Goal: Information Seeking & Learning: Learn about a topic

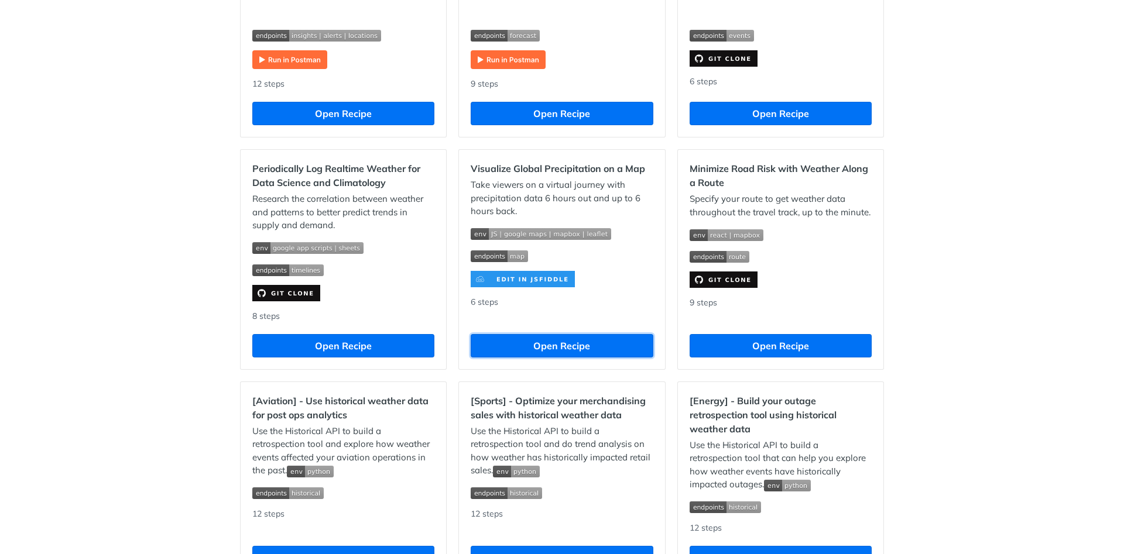
scroll to position [632, 0]
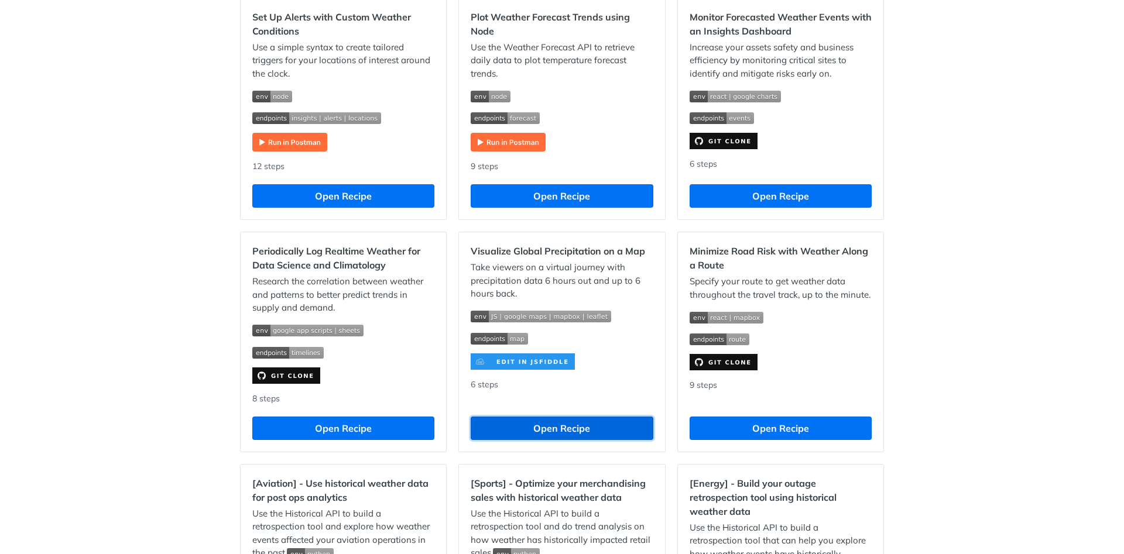
click at [559, 433] on button "Open Recipe" at bounding box center [562, 428] width 182 height 23
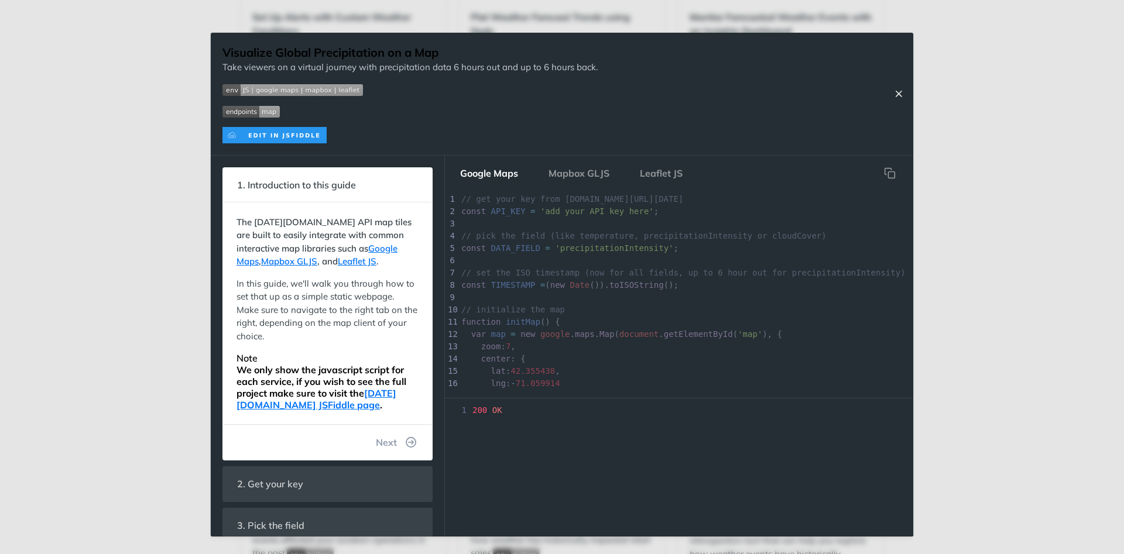
drag, startPoint x: 901, startPoint y: 93, endPoint x: 807, endPoint y: 349, distance: 273.0
click at [810, 350] on div "Visualize Global Precipitation on a Map Take viewers on a virtual journey with …" at bounding box center [562, 285] width 703 height 504
click at [902, 91] on icon "Close Recipe" at bounding box center [899, 93] width 11 height 11
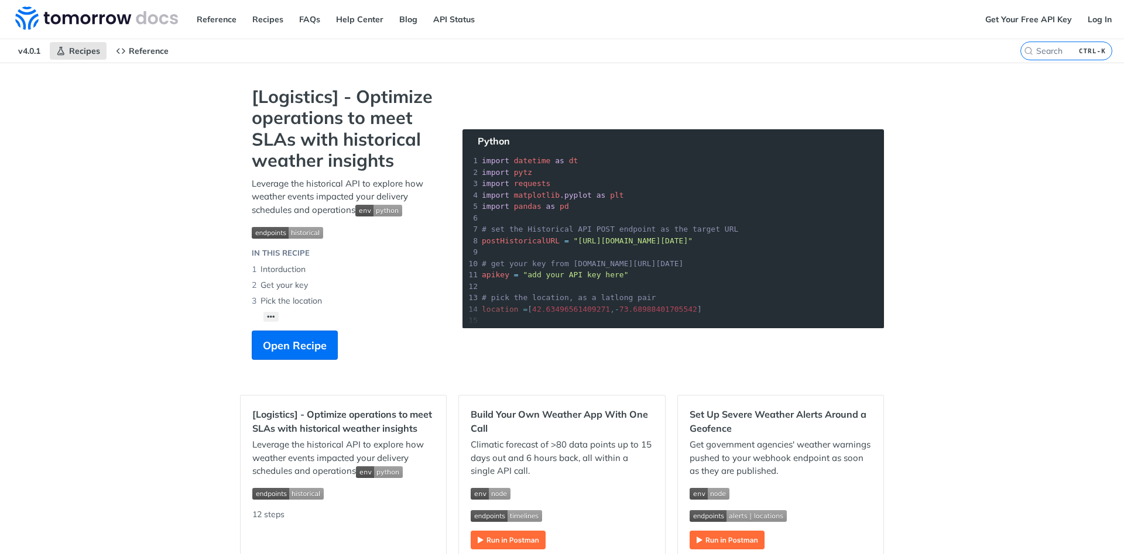
scroll to position [70, 0]
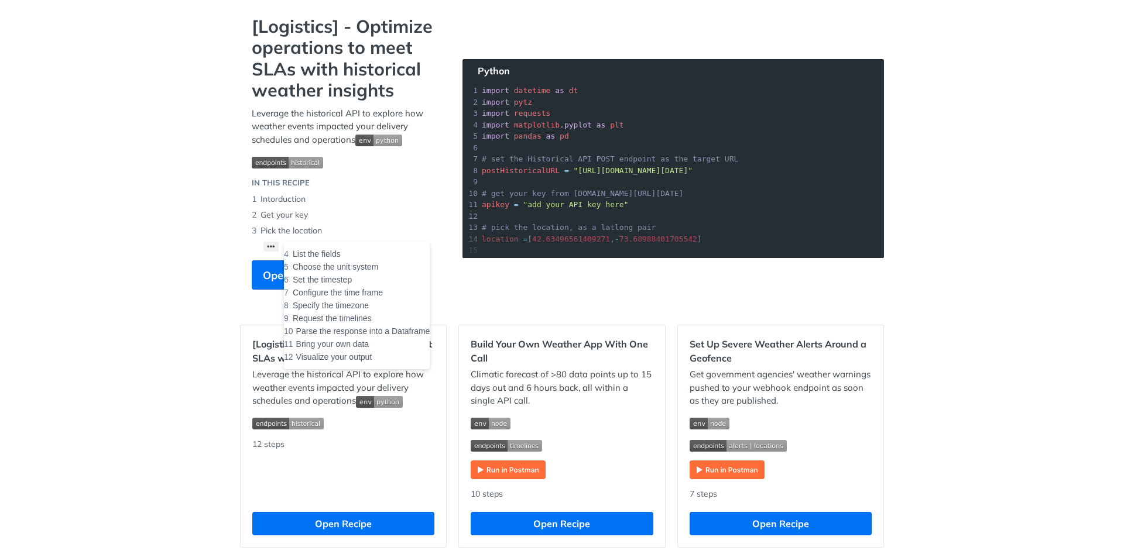
click at [271, 244] on button "••• List the fields Choose the unit system Set the timestep Configure the time …" at bounding box center [270, 247] width 15 height 10
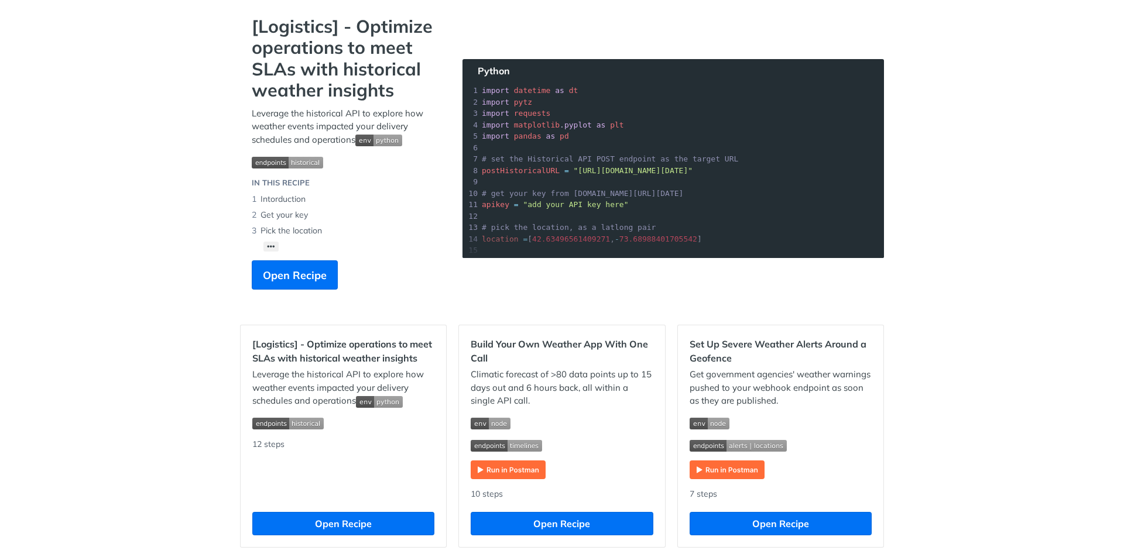
click at [520, 221] on section "[Logistics] - Optimize operations to meet SLAs with historical weather insights…" at bounding box center [562, 164] width 644 height 297
click at [309, 275] on span "Open Recipe" at bounding box center [295, 276] width 64 height 16
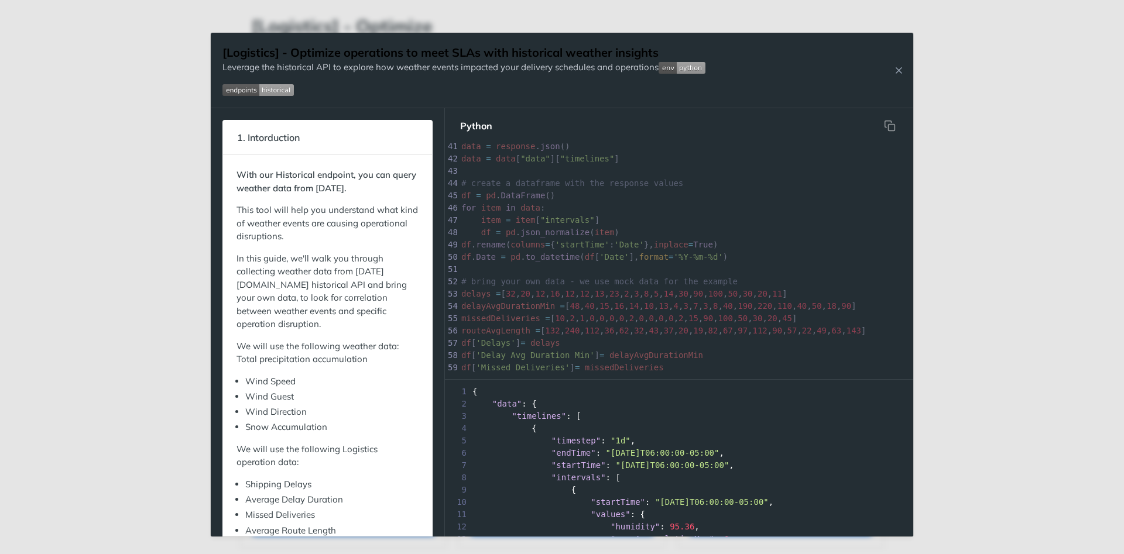
scroll to position [497, 0]
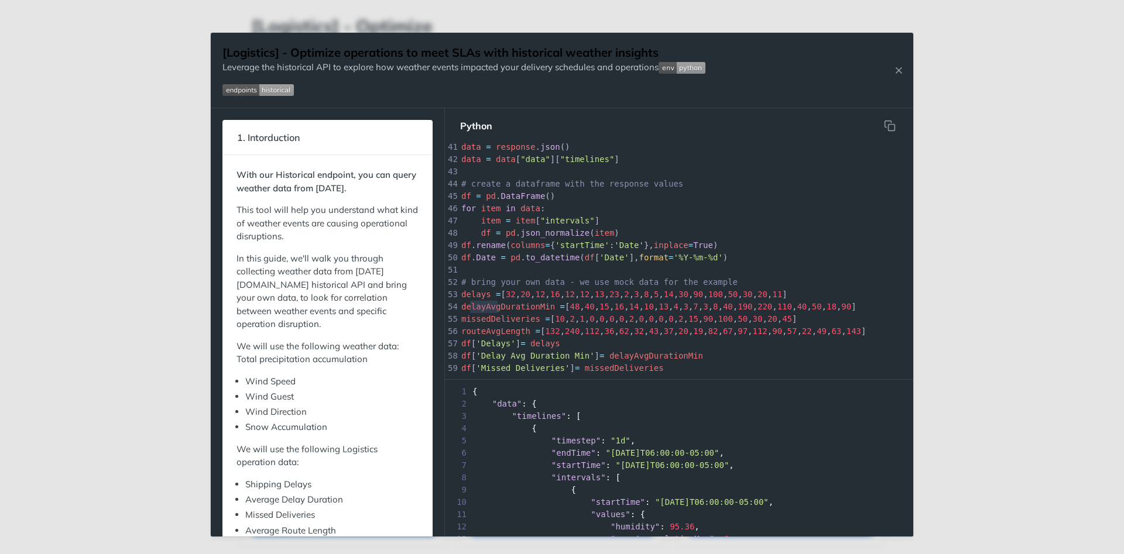
type textarea "layAvgDurationM"
drag, startPoint x: 469, startPoint y: 309, endPoint x: 536, endPoint y: 312, distance: 67.4
click at [536, 312] on div "x 35 # specify the timezone, using standard IANA timezone format 36 timezone = …" at bounding box center [789, 263] width 660 height 393
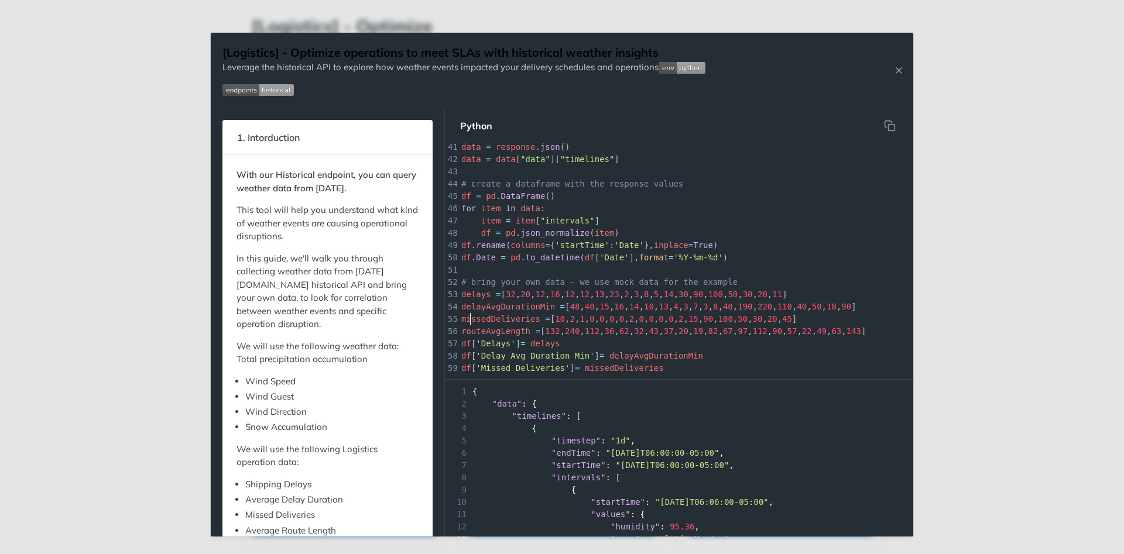
type textarea "ssedDeliver"
drag, startPoint x: 471, startPoint y: 316, endPoint x: 522, endPoint y: 320, distance: 50.5
click at [522, 320] on span "missedDeliveries" at bounding box center [500, 318] width 79 height 9
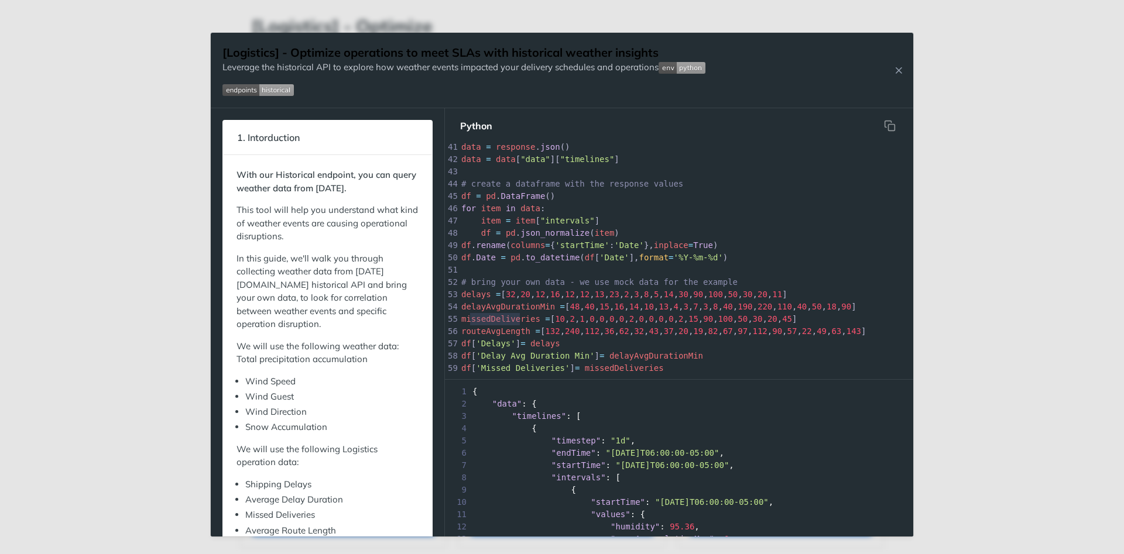
click at [522, 320] on span "missedDeliveries" at bounding box center [500, 318] width 79 height 9
type textarea "uteAvgLen"
drag, startPoint x: 471, startPoint y: 331, endPoint x: 509, endPoint y: 334, distance: 38.8
click at [510, 334] on div "x 35 # specify the timezone, using standard IANA timezone format 36 timezone = …" at bounding box center [789, 263] width 660 height 393
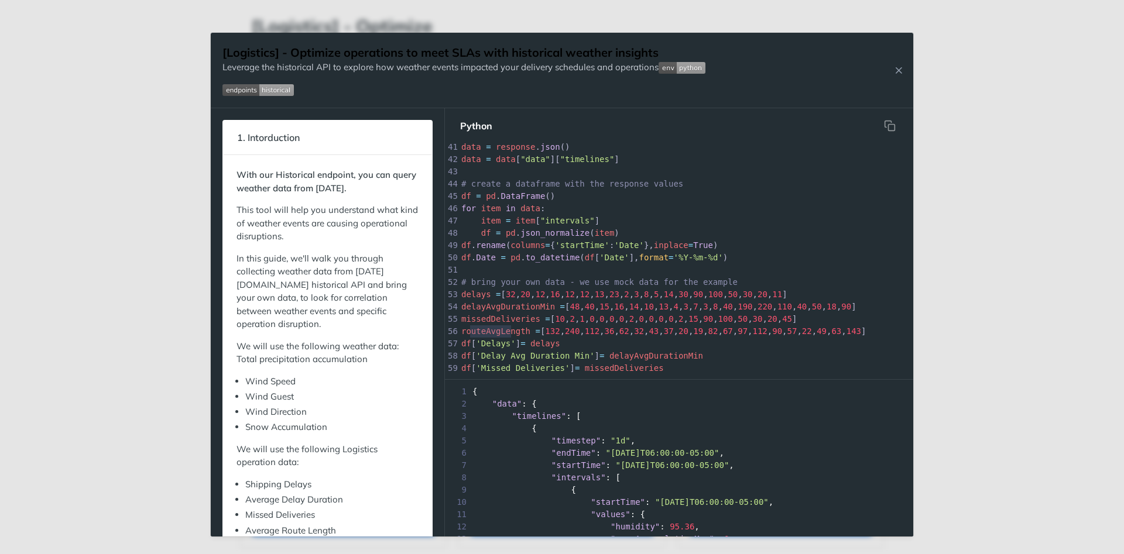
scroll to position [529, 0]
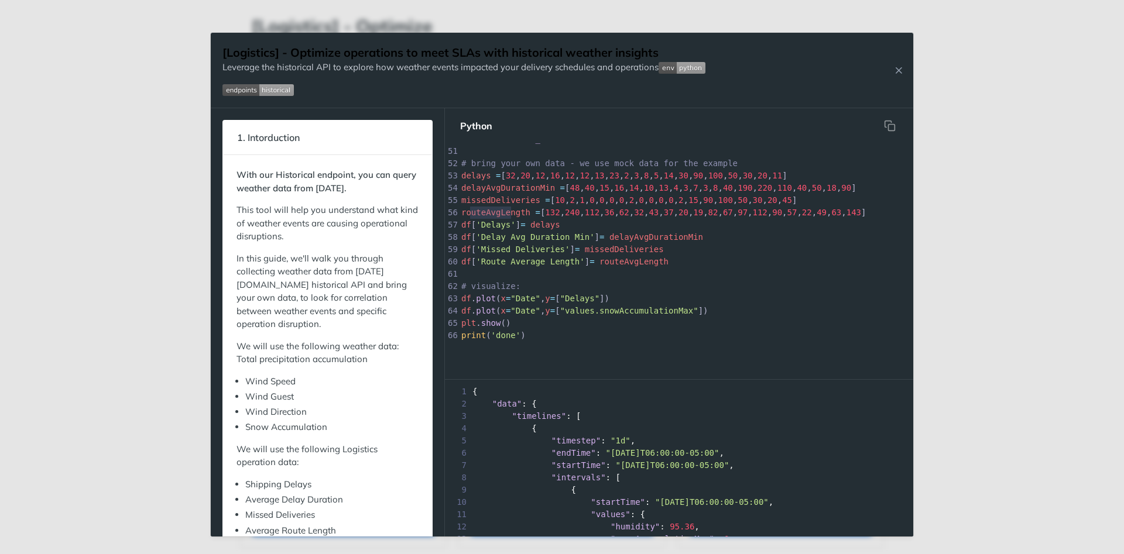
click at [725, 353] on div "x 35 # specify the timezone, using standard IANA timezone format 36 timezone = …" at bounding box center [694, 258] width 498 height 230
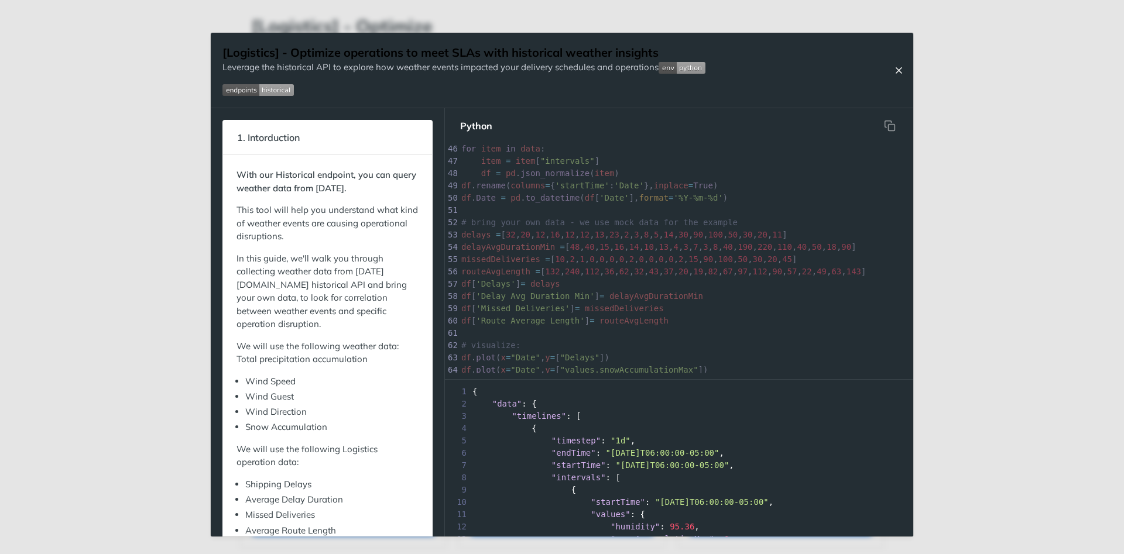
click at [903, 70] on icon "Close Recipe" at bounding box center [899, 70] width 11 height 11
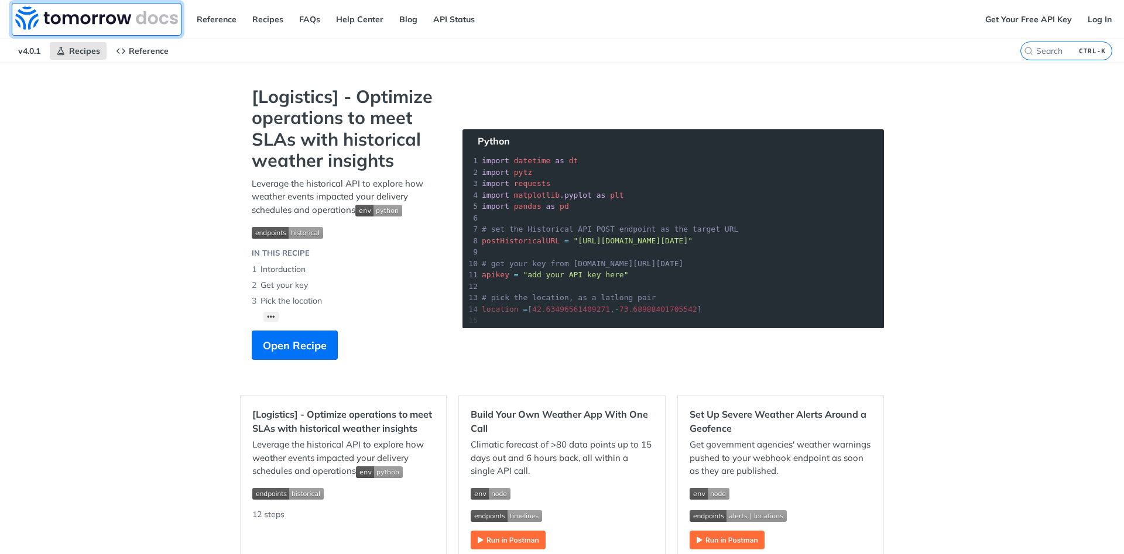
click at [73, 20] on img at bounding box center [96, 17] width 163 height 23
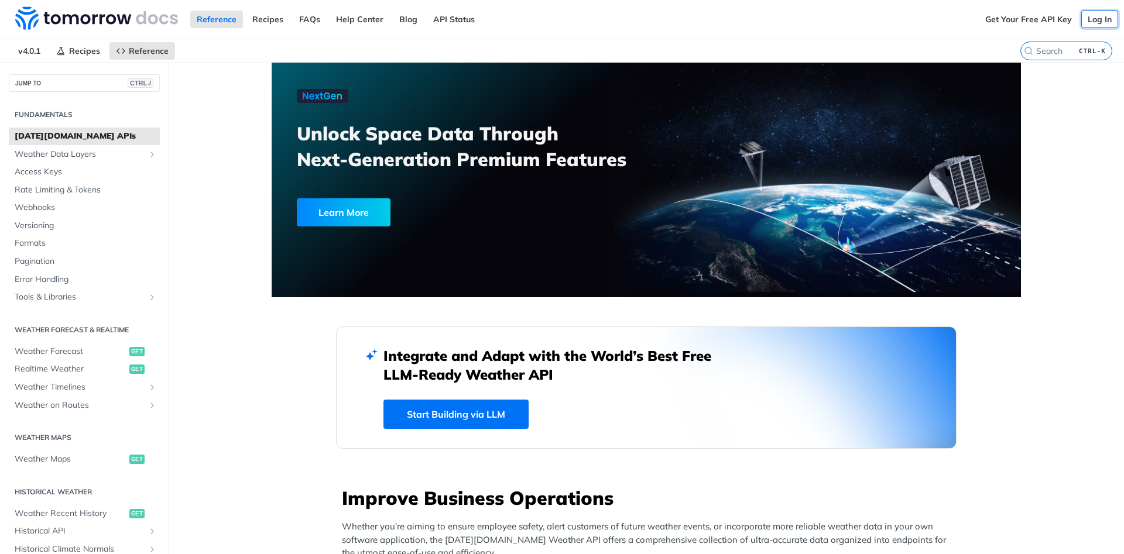
click at [1094, 18] on link "Log In" at bounding box center [1099, 20] width 37 height 18
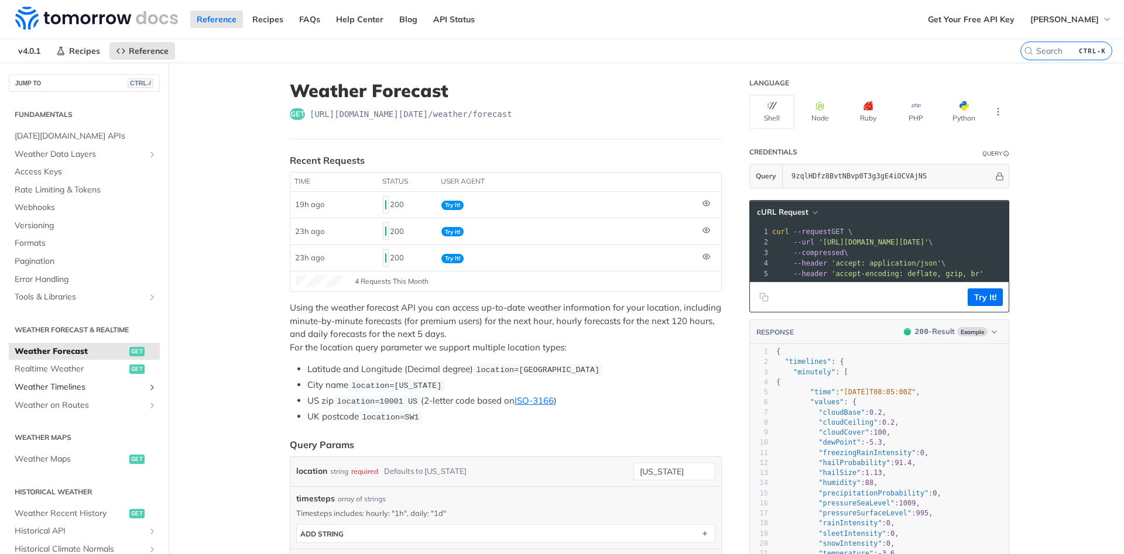
click at [58, 384] on span "Weather Timelines" at bounding box center [80, 388] width 130 height 12
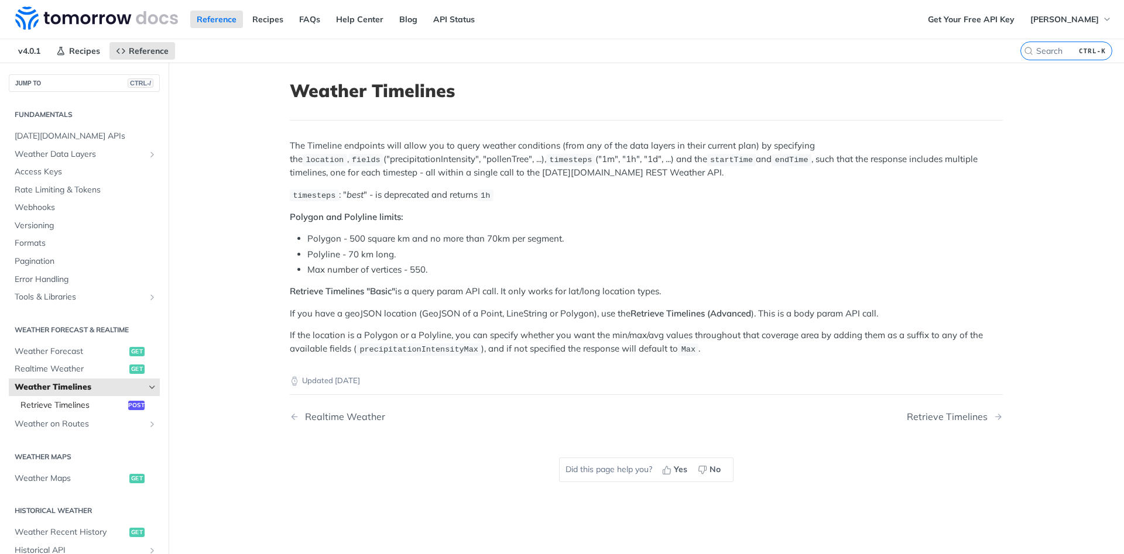
click at [126, 404] on link "Retrieve Timelines post" at bounding box center [87, 406] width 145 height 18
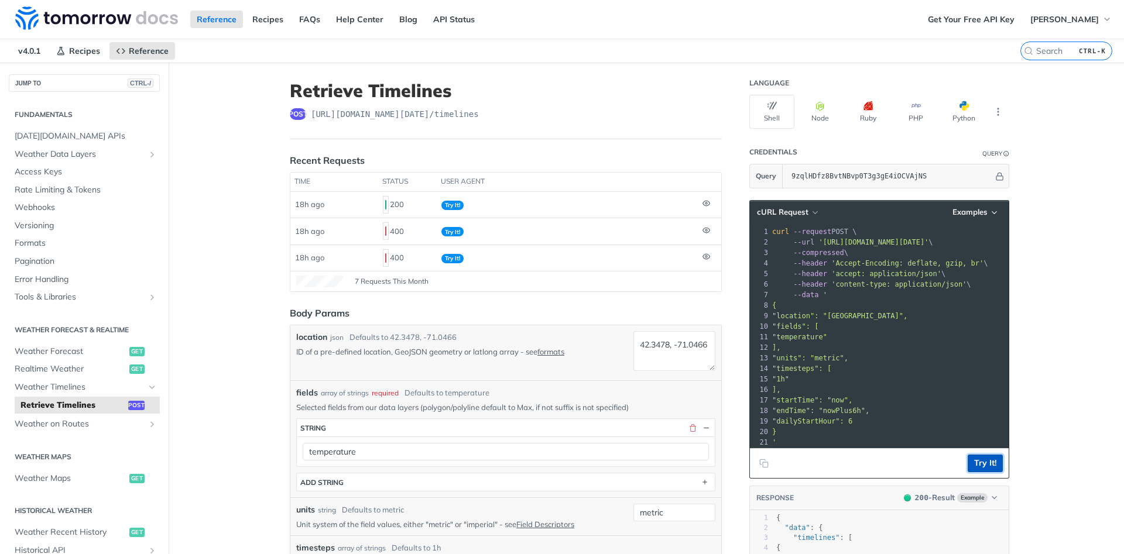
click at [983, 462] on button "Try It!" at bounding box center [985, 464] width 35 height 18
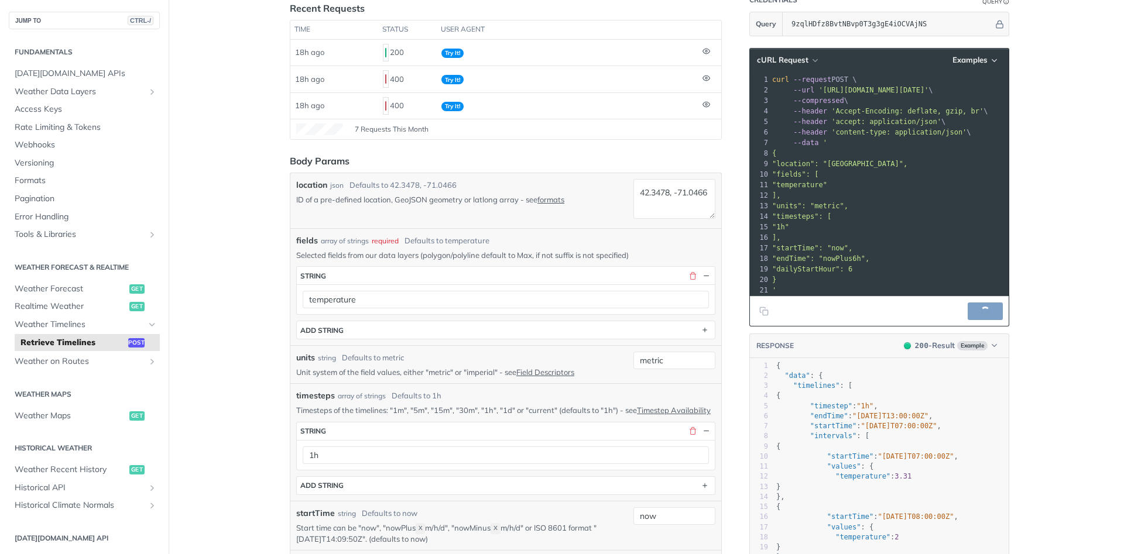
scroll to position [211, 0]
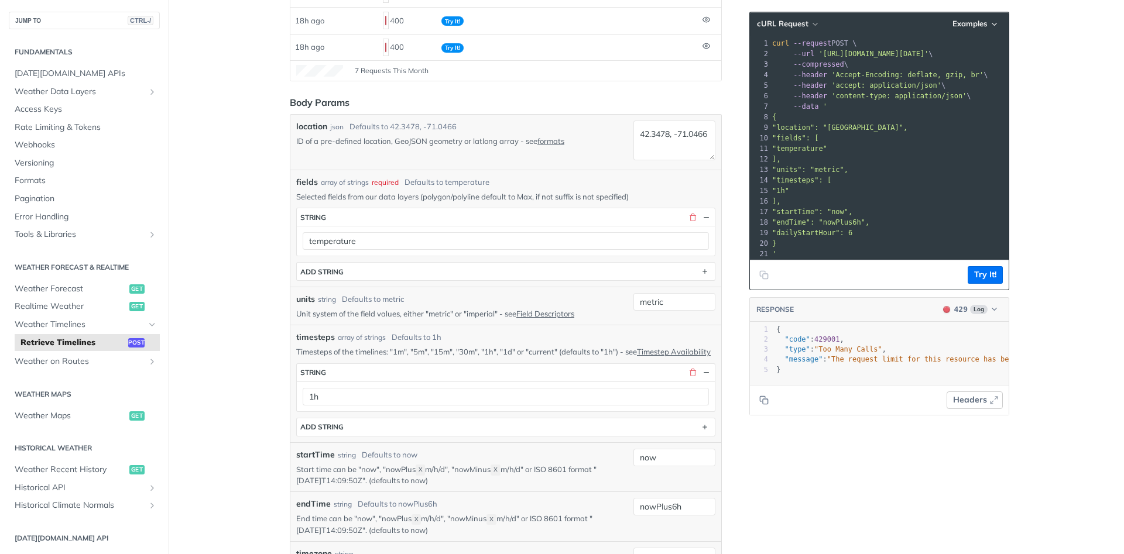
click at [996, 403] on icon "button" at bounding box center [994, 400] width 9 height 9
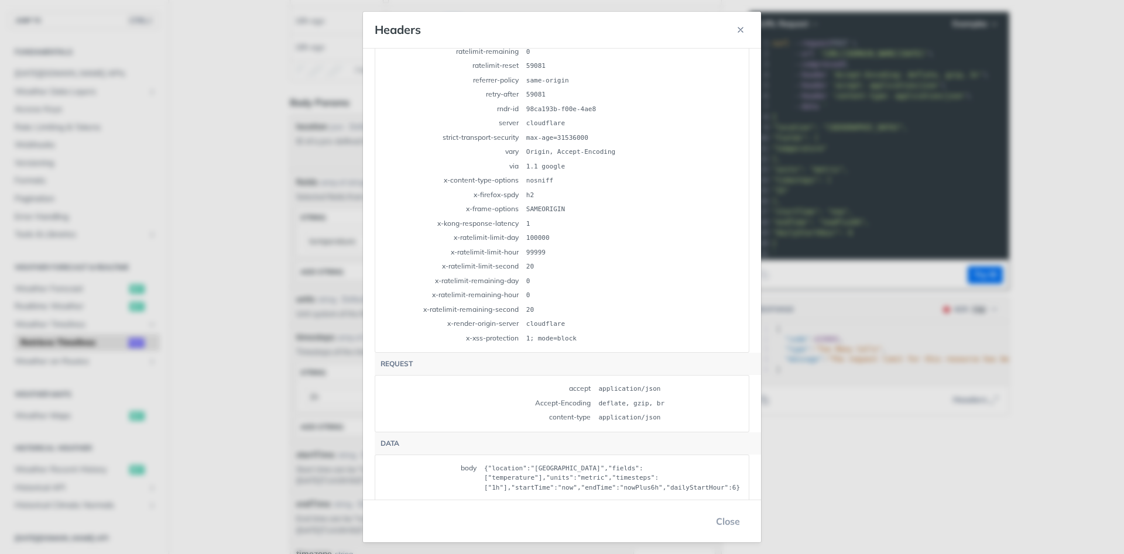
scroll to position [0, 0]
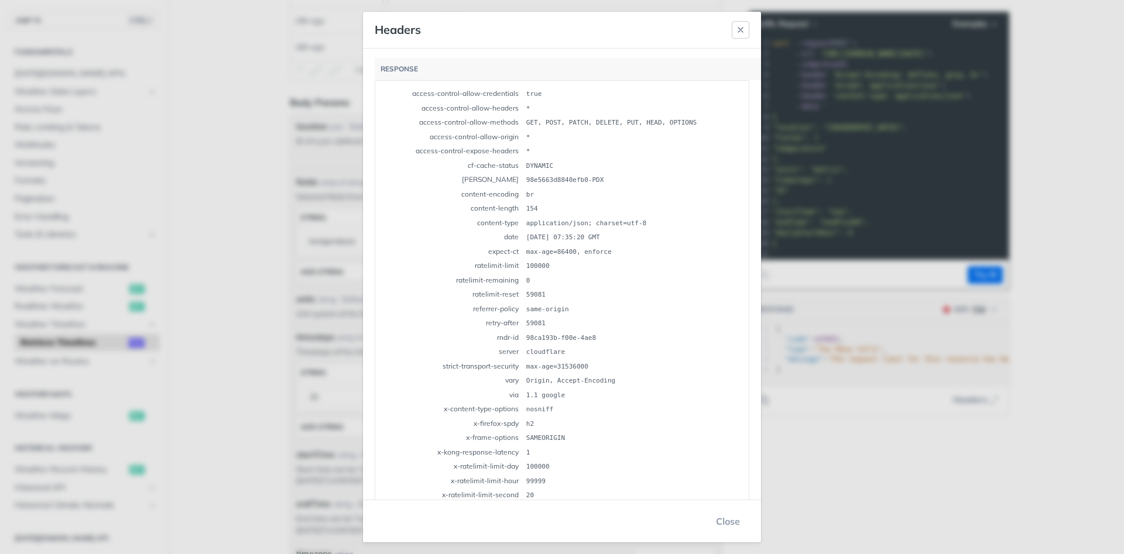
click at [738, 23] on button "button" at bounding box center [741, 30] width 18 height 18
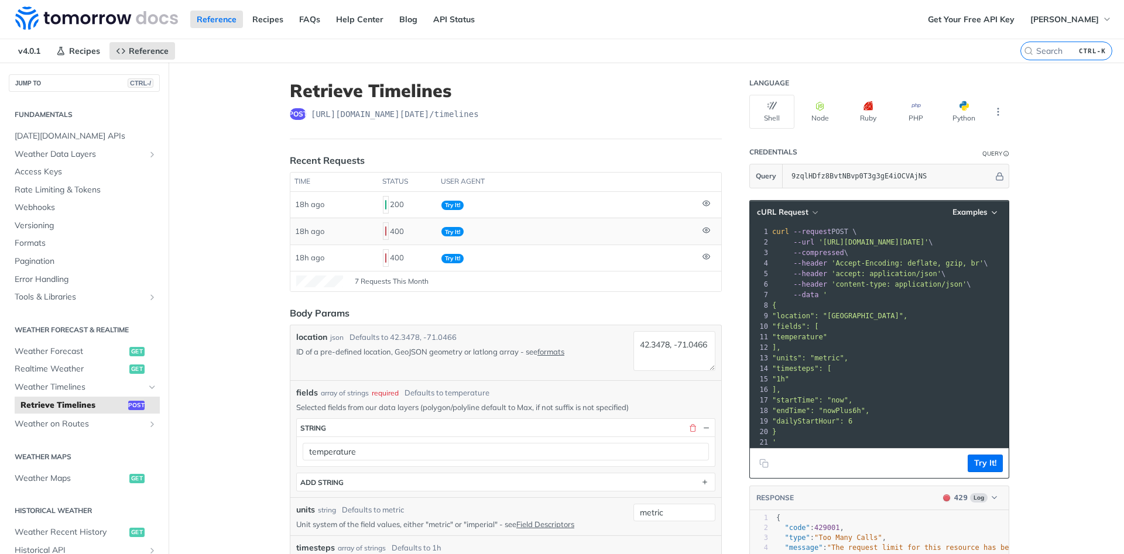
click at [491, 238] on td "Try It!" at bounding box center [567, 231] width 261 height 26
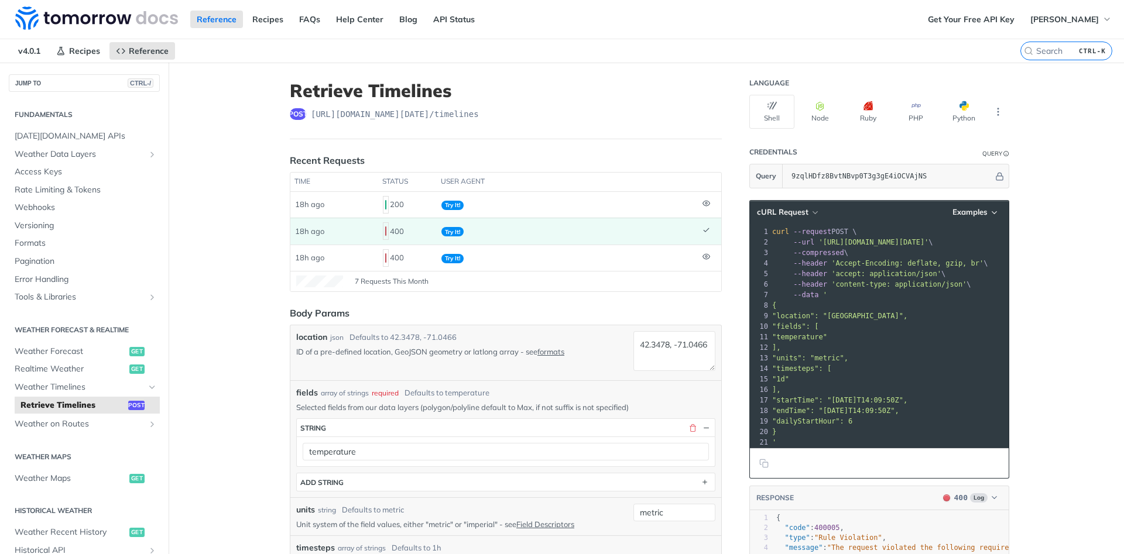
click at [491, 237] on td "Try It!" at bounding box center [567, 231] width 261 height 26
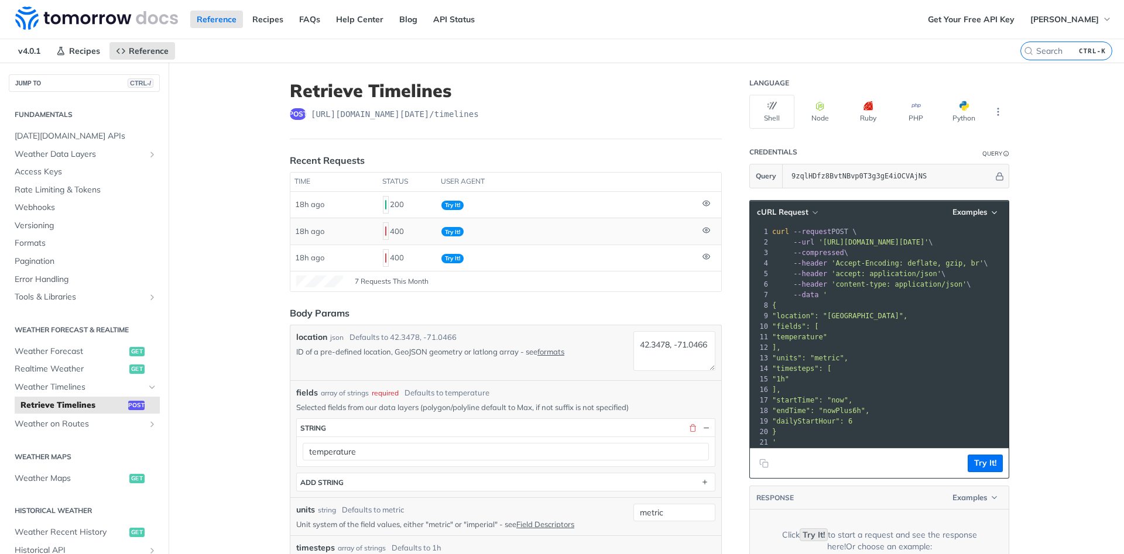
click at [491, 237] on td "Try It!" at bounding box center [567, 231] width 261 height 26
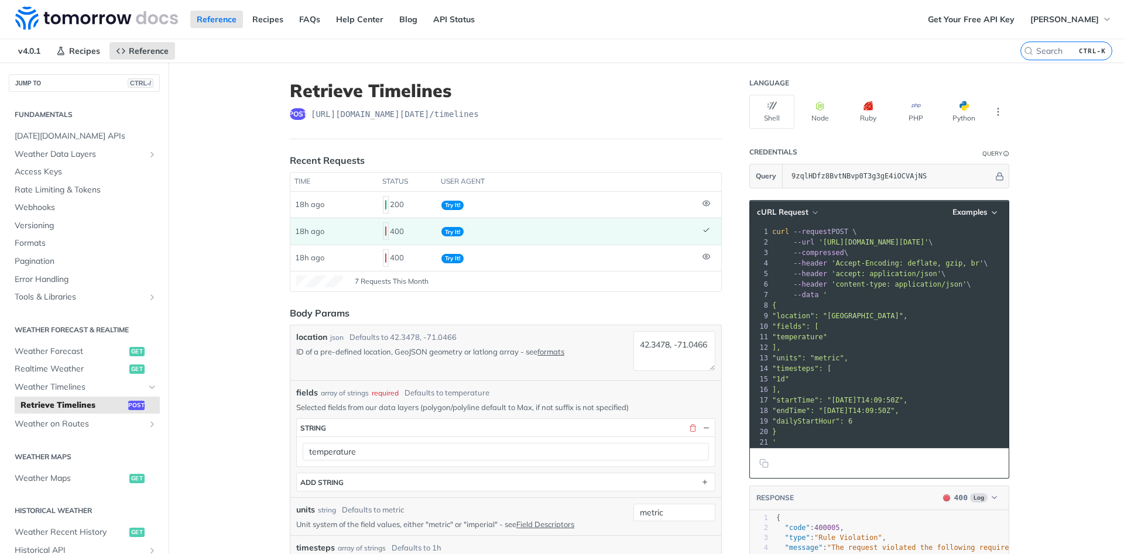
click at [495, 237] on td "Try It!" at bounding box center [567, 231] width 261 height 26
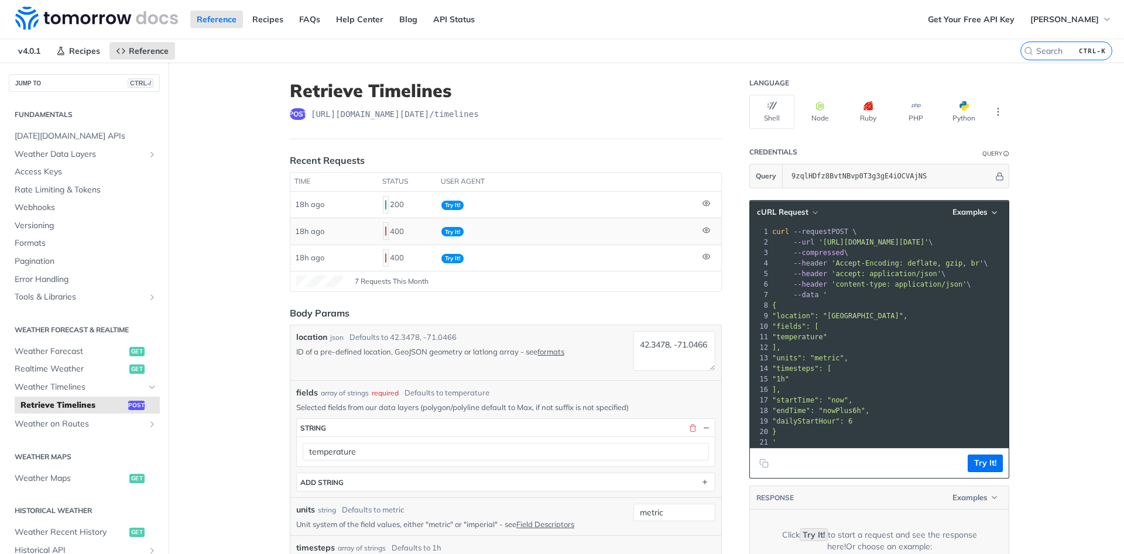
click at [495, 237] on td "Try It!" at bounding box center [567, 231] width 261 height 26
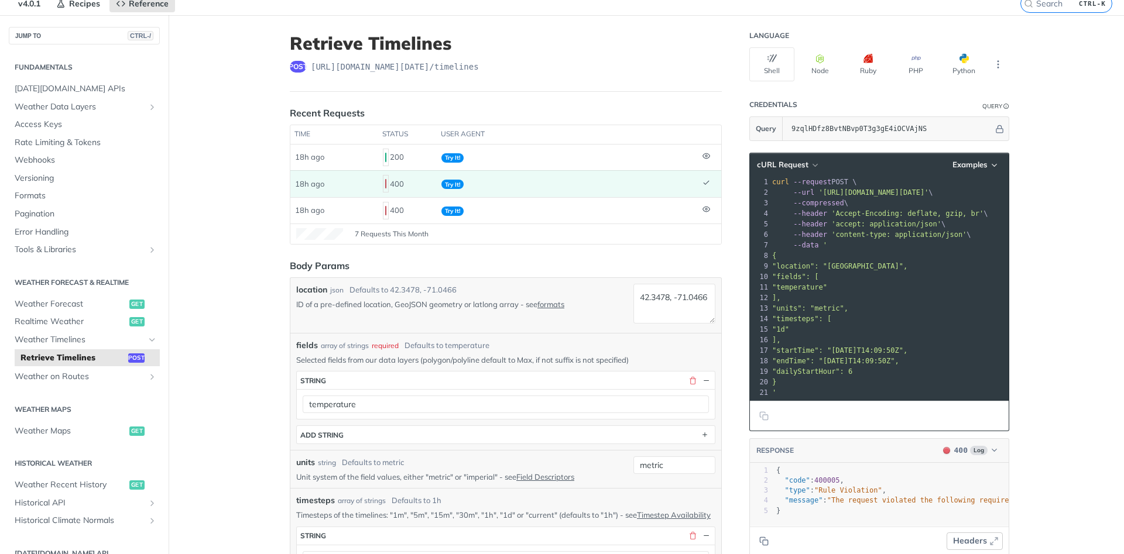
scroll to position [70, 0]
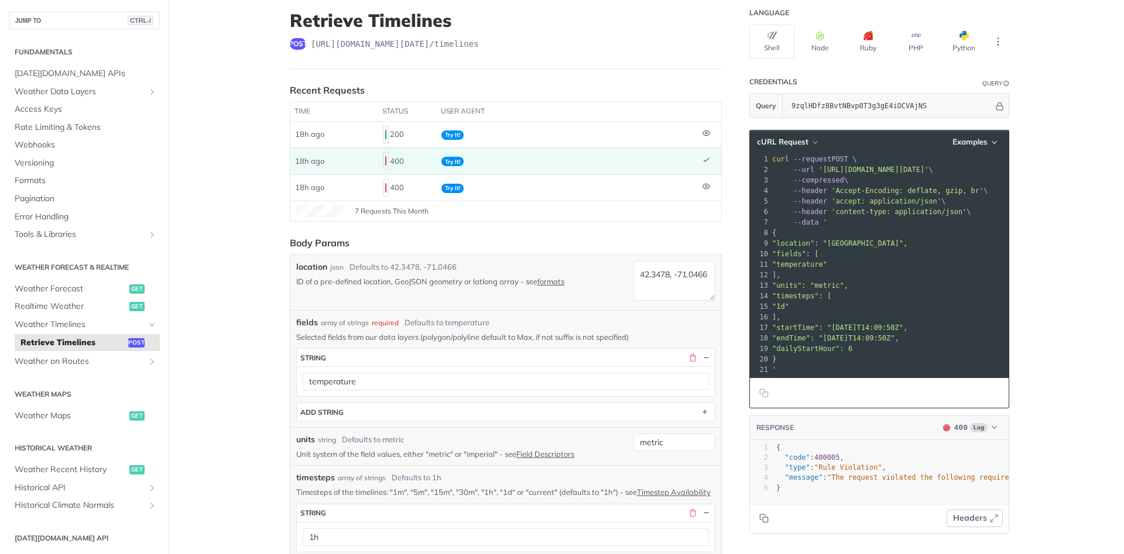
click at [994, 519] on icon "button" at bounding box center [994, 518] width 9 height 9
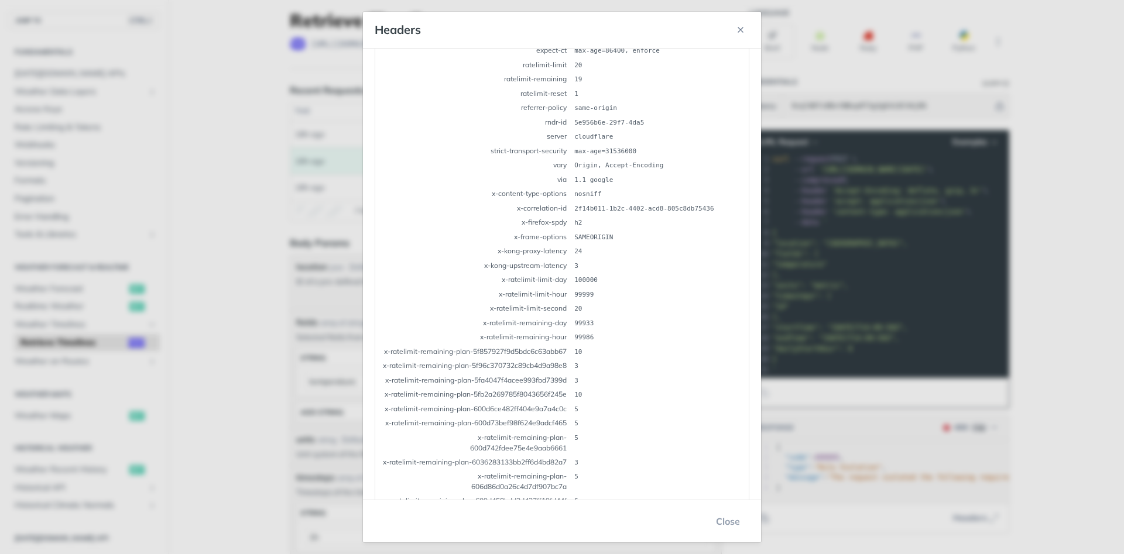
scroll to position [0, 0]
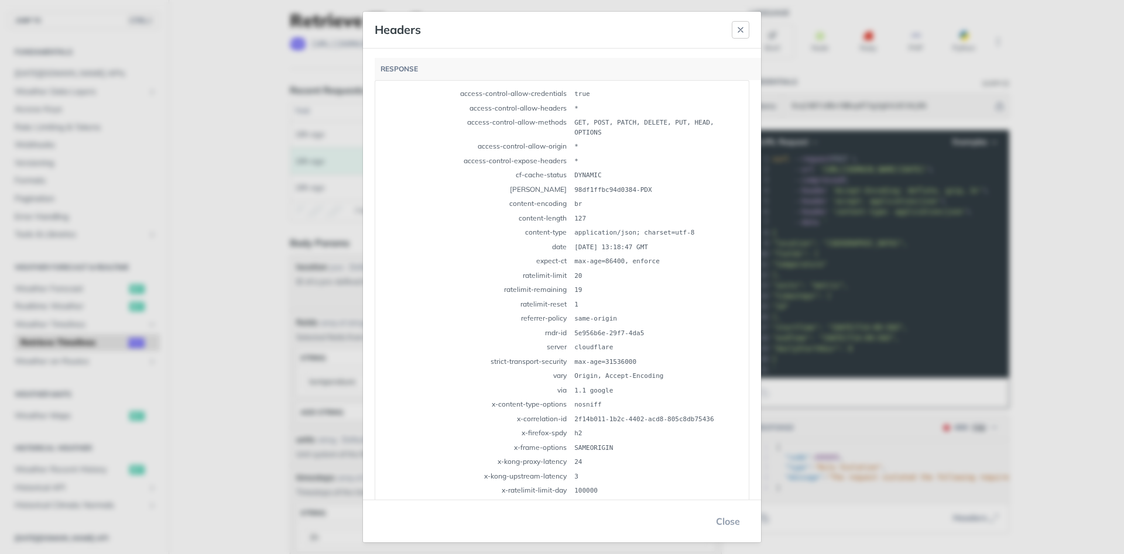
click at [748, 33] on button "button" at bounding box center [741, 30] width 18 height 18
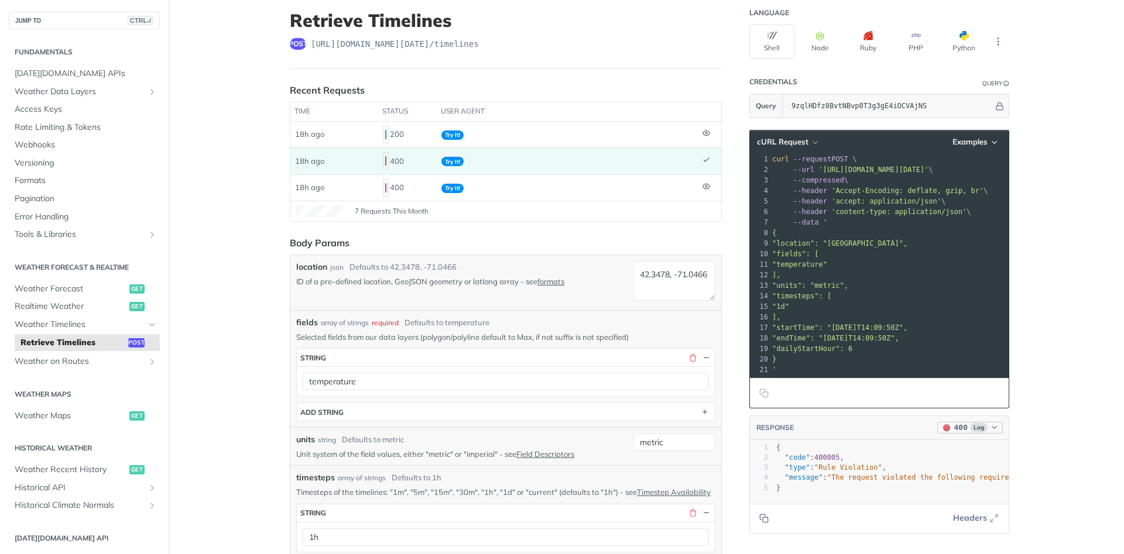
click at [983, 427] on span "Log" at bounding box center [979, 427] width 18 height 9
click at [828, 532] on footer "Headers" at bounding box center [879, 519] width 259 height 30
click at [992, 520] on icon "button" at bounding box center [994, 518] width 9 height 9
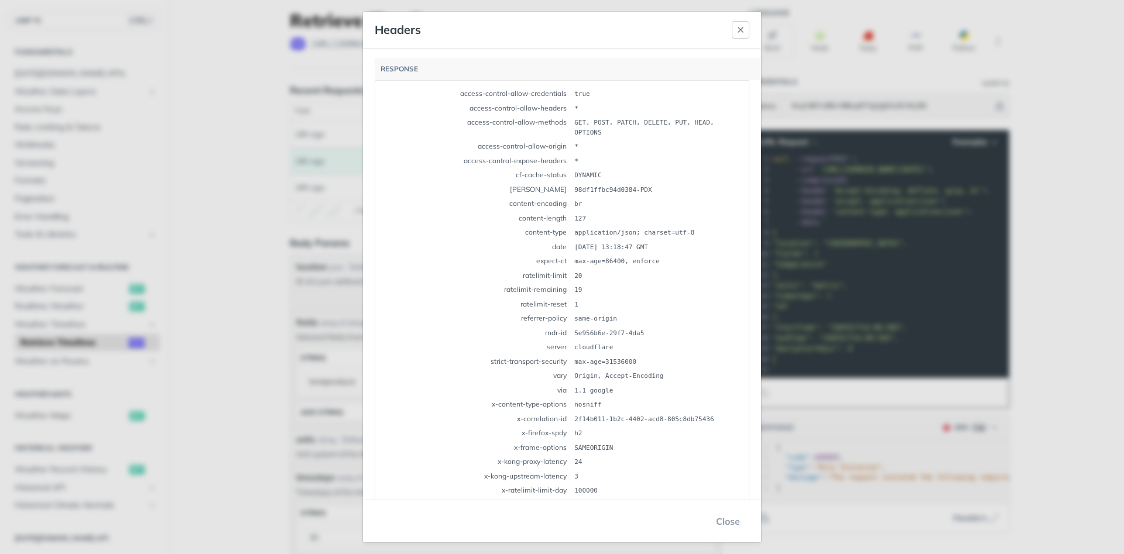
click at [740, 25] on icon "button" at bounding box center [740, 29] width 9 height 9
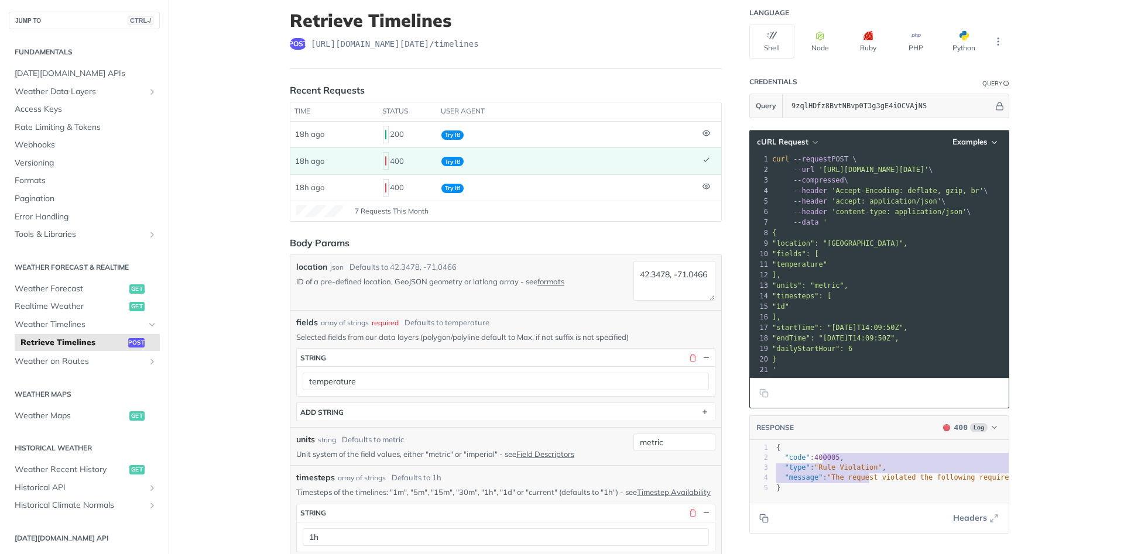
type textarea "e": "Rule Violation", "message": "The requ"
drag, startPoint x: 871, startPoint y: 482, endPoint x: 803, endPoint y: 464, distance: 70.9
click at [803, 464] on div "1 { 2 "code" : 400005 , 3 "type" : "Rule Violation" , 4 "message" : "The reques…" at bounding box center [1006, 468] width 465 height 50
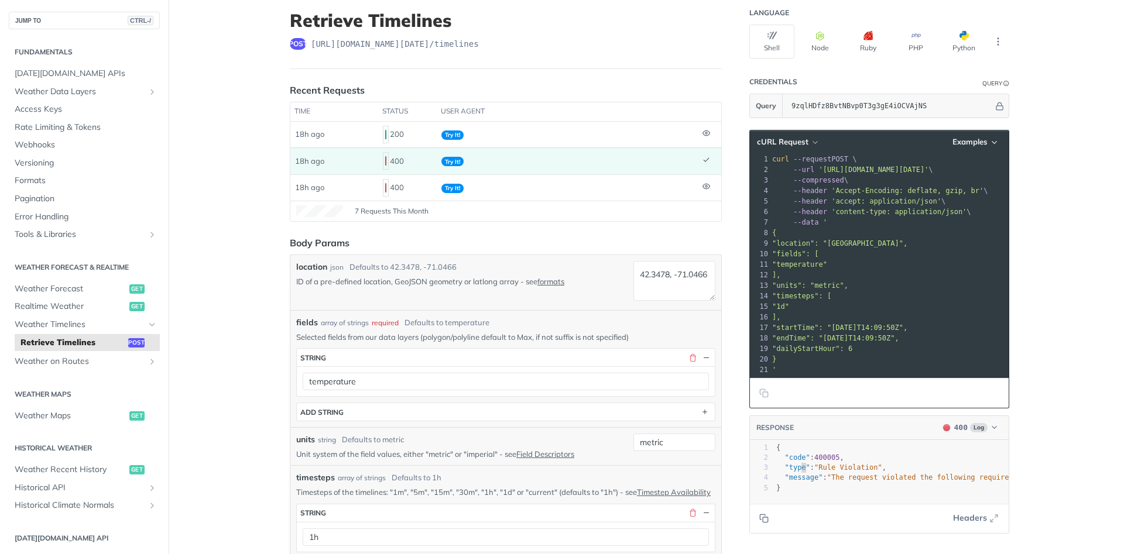
click at [803, 464] on pre ""type" : "Rule Violation" ," at bounding box center [1006, 468] width 465 height 10
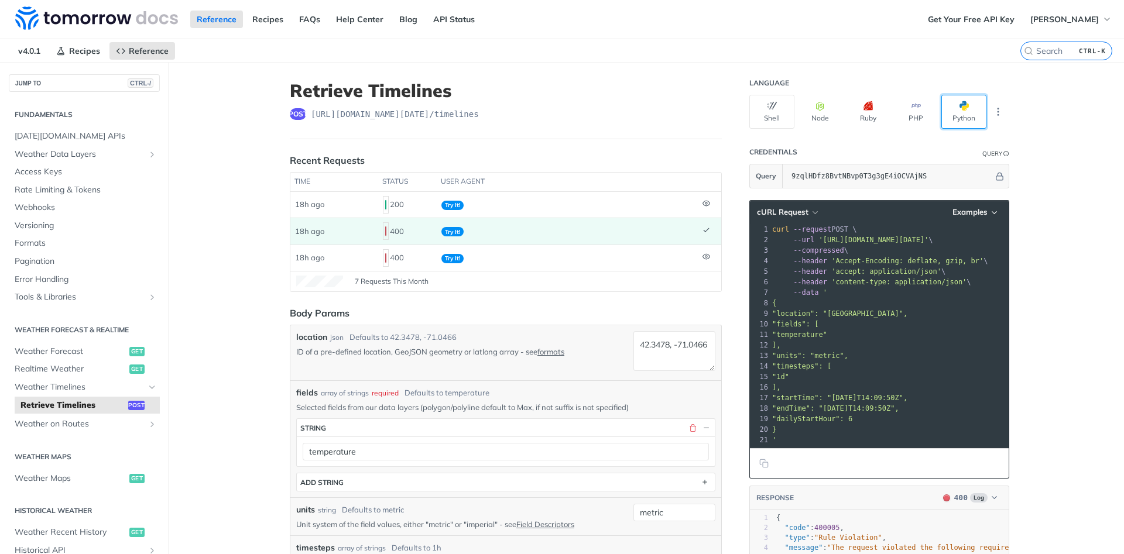
click at [968, 114] on button "Python" at bounding box center [964, 112] width 45 height 34
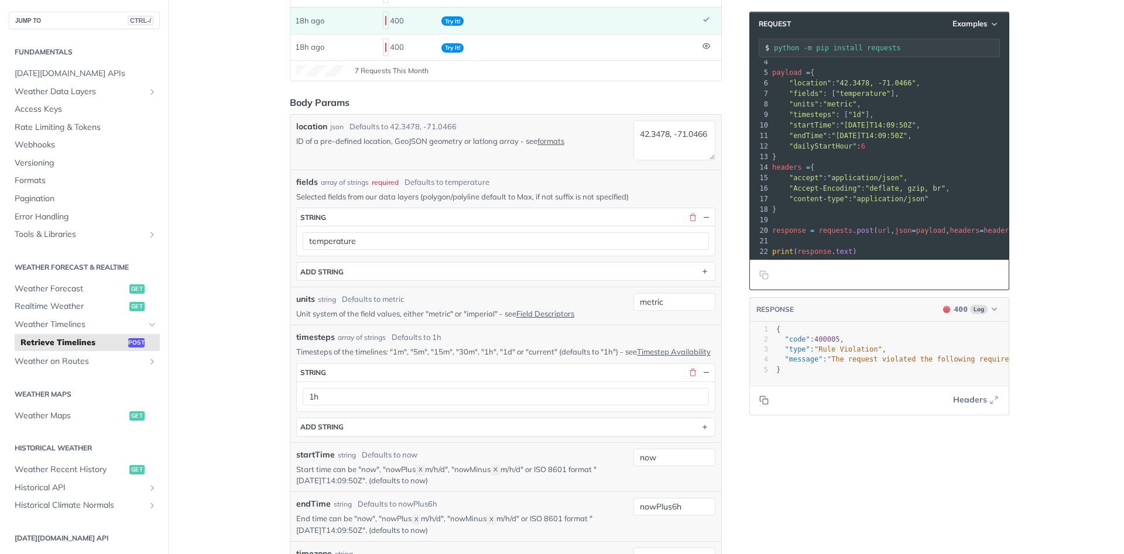
scroll to position [70, 0]
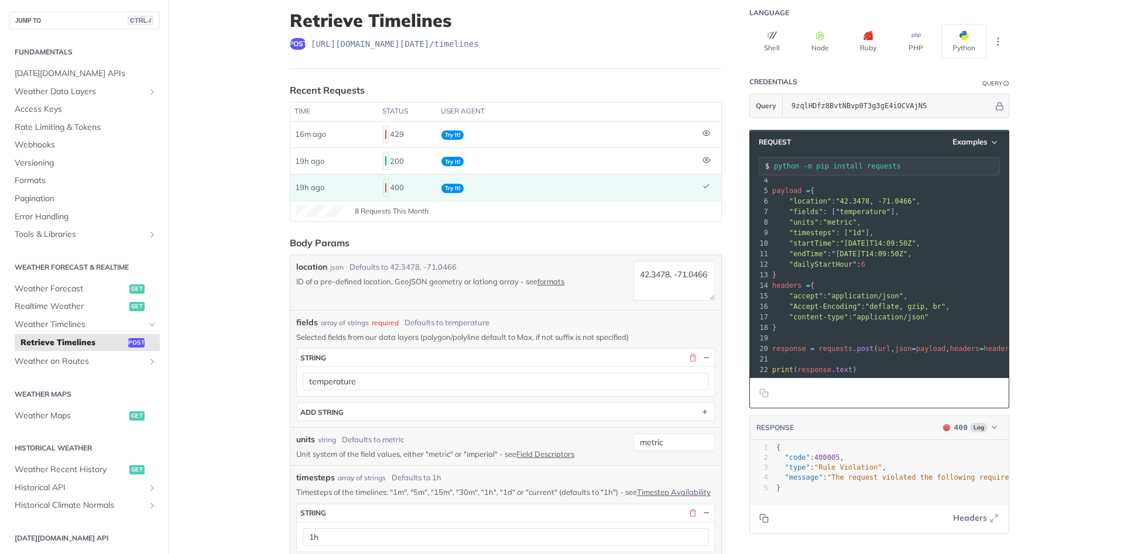
click at [930, 402] on footer "Replay Request" at bounding box center [879, 393] width 259 height 30
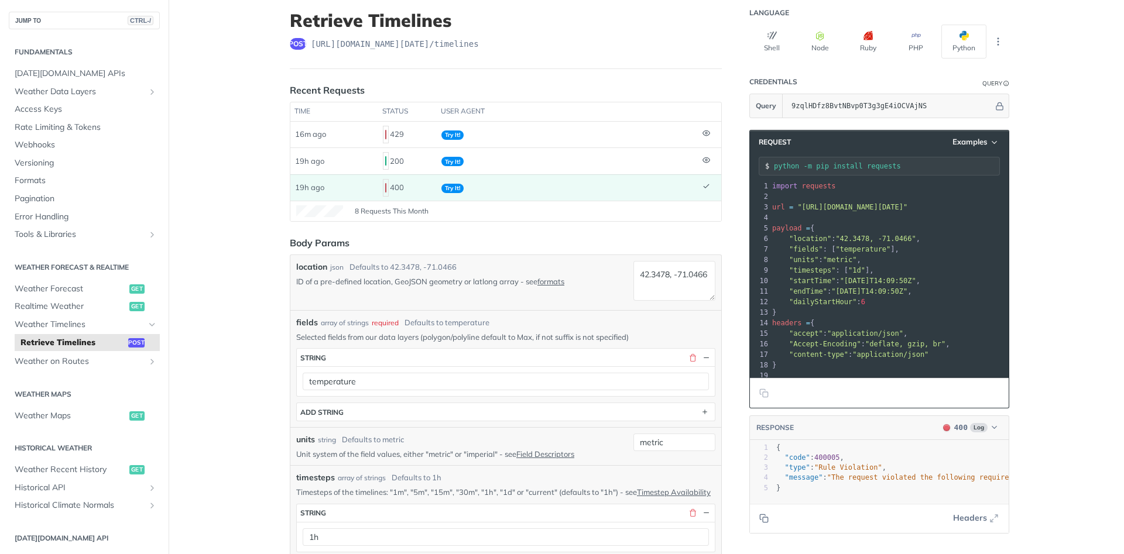
scroll to position [0, 0]
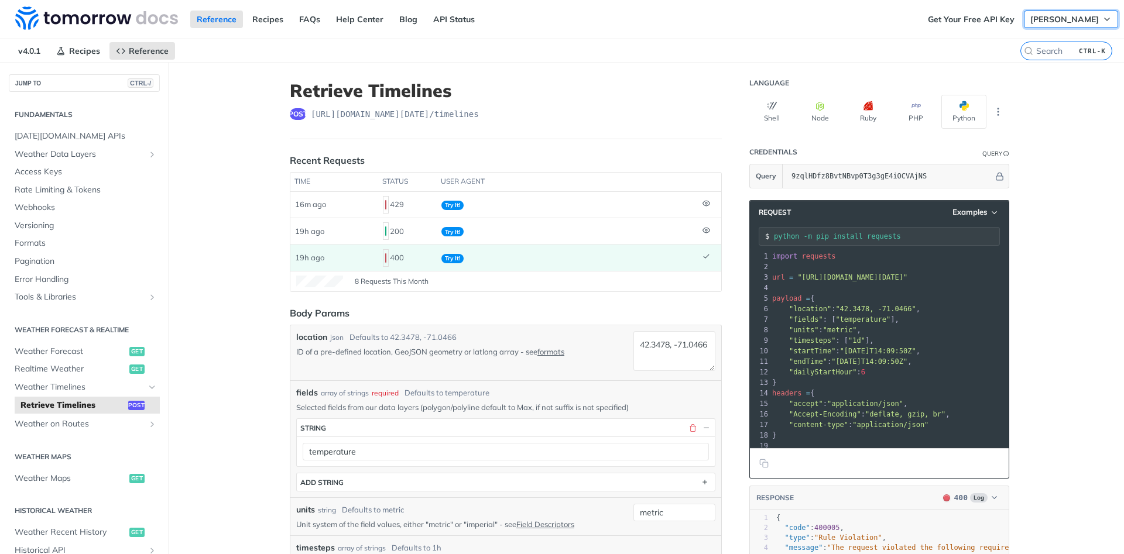
click at [1087, 20] on span "[PERSON_NAME]" at bounding box center [1065, 19] width 69 height 11
click at [73, 155] on span "Weather Data Layers" at bounding box center [80, 155] width 130 height 12
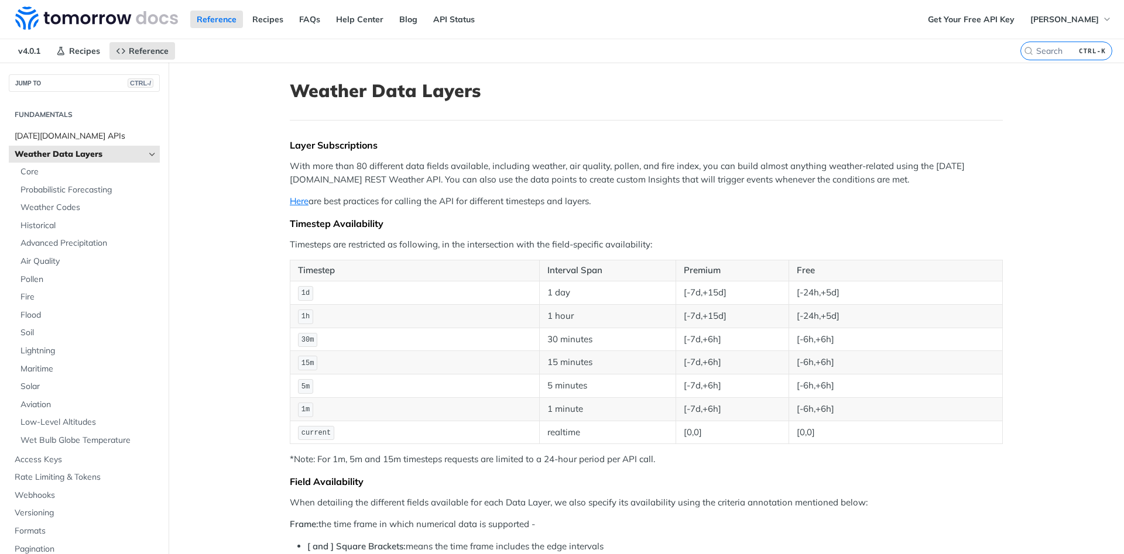
click at [60, 131] on span "[DATE][DOMAIN_NAME] APIs" at bounding box center [86, 137] width 142 height 12
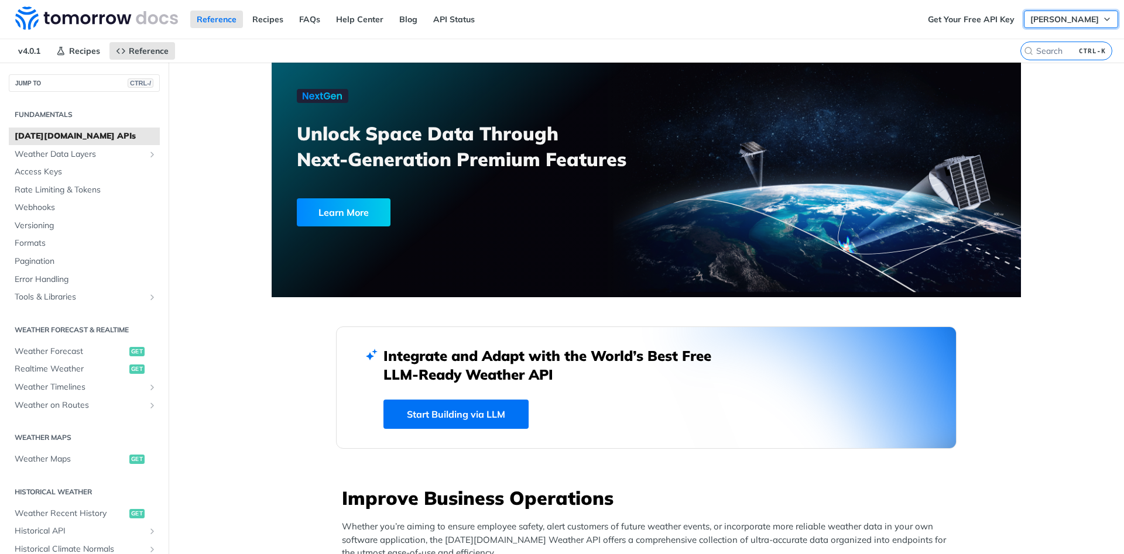
click at [1083, 16] on span "[PERSON_NAME]" at bounding box center [1065, 19] width 69 height 11
click at [990, 273] on div at bounding box center [646, 180] width 749 height 235
click at [144, 76] on button "JUMP TO CTRL-/" at bounding box center [84, 83] width 151 height 18
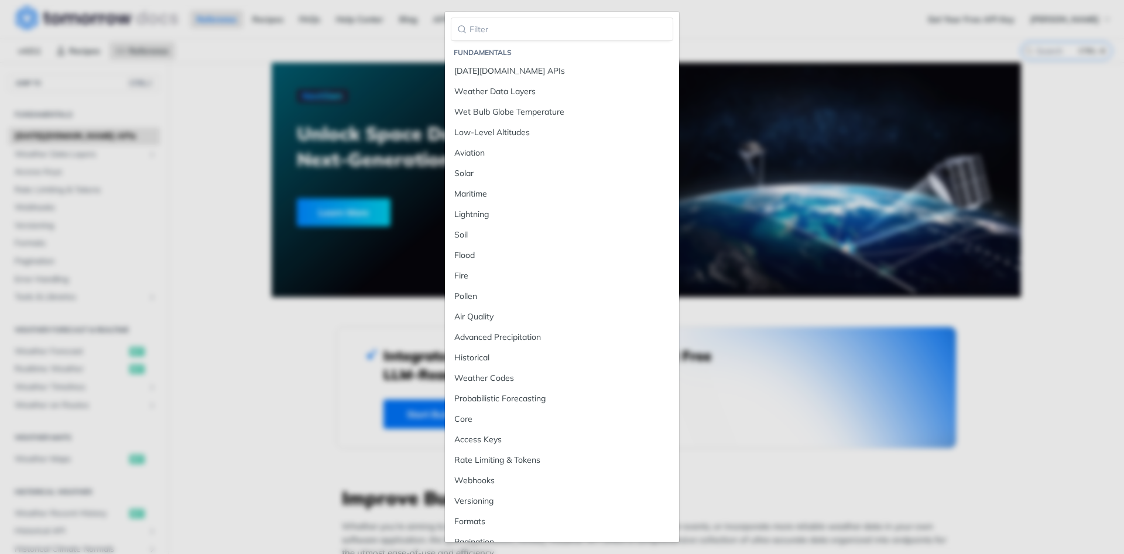
click at [245, 384] on div "Fundamentals Tomorrow.io APIs Weather Data Layers Wet Bulb Globe Temperature Lo…" at bounding box center [562, 277] width 1124 height 554
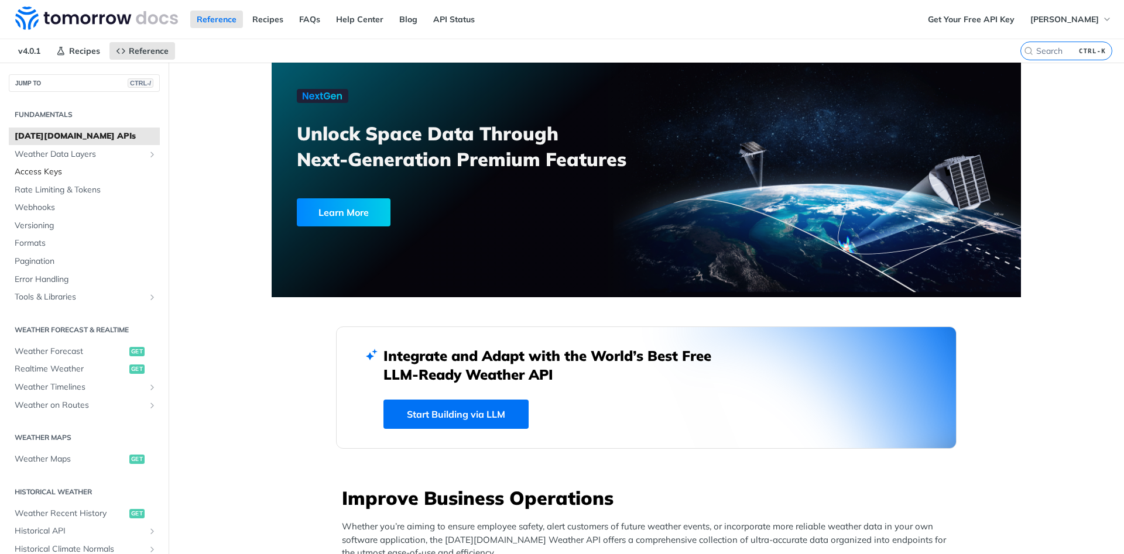
click at [33, 172] on span "Access Keys" at bounding box center [86, 172] width 142 height 12
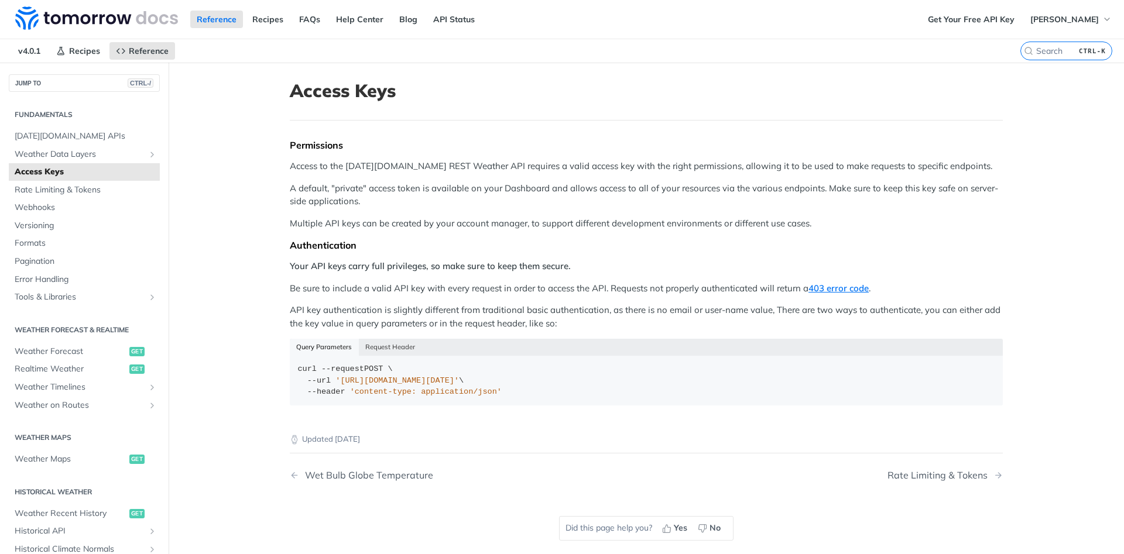
click at [56, 145] on ul "Tomorrow.io APIs Weather Data Layers Core Probabilistic Forecasting Weather Cod…" at bounding box center [84, 216] width 151 height 179
click at [56, 132] on span "[DATE][DOMAIN_NAME] APIs" at bounding box center [86, 137] width 142 height 12
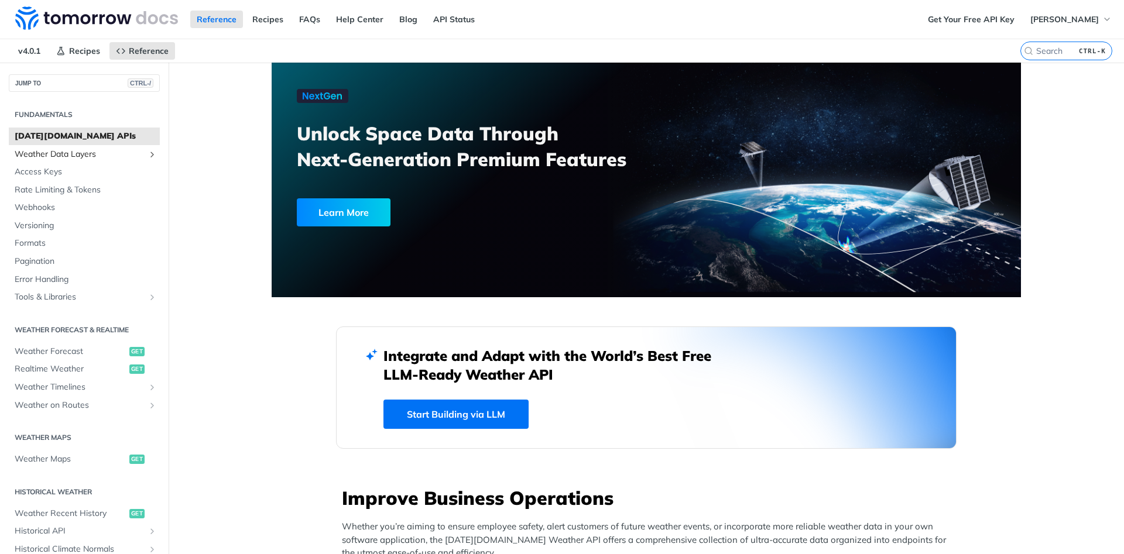
click at [59, 155] on span "Weather Data Layers" at bounding box center [80, 155] width 130 height 12
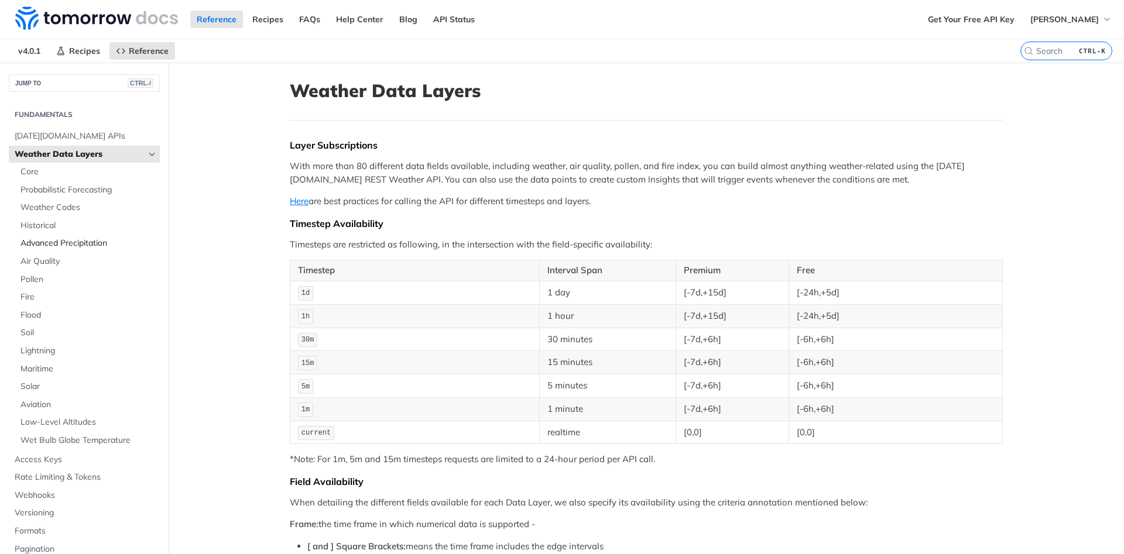
click at [51, 246] on span "Advanced Precipitation" at bounding box center [88, 244] width 136 height 12
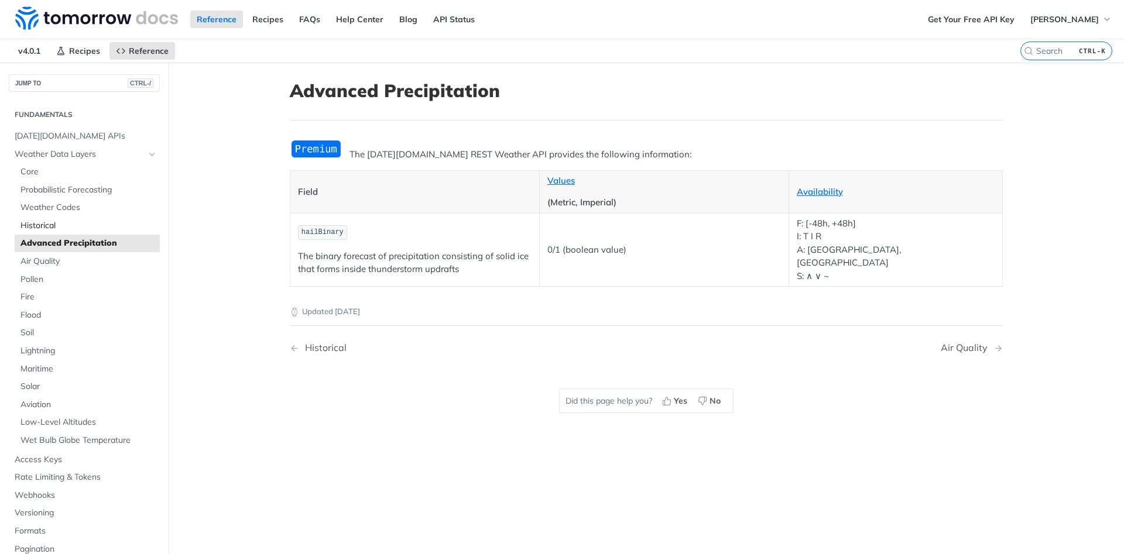
click at [46, 225] on span "Historical" at bounding box center [88, 226] width 136 height 12
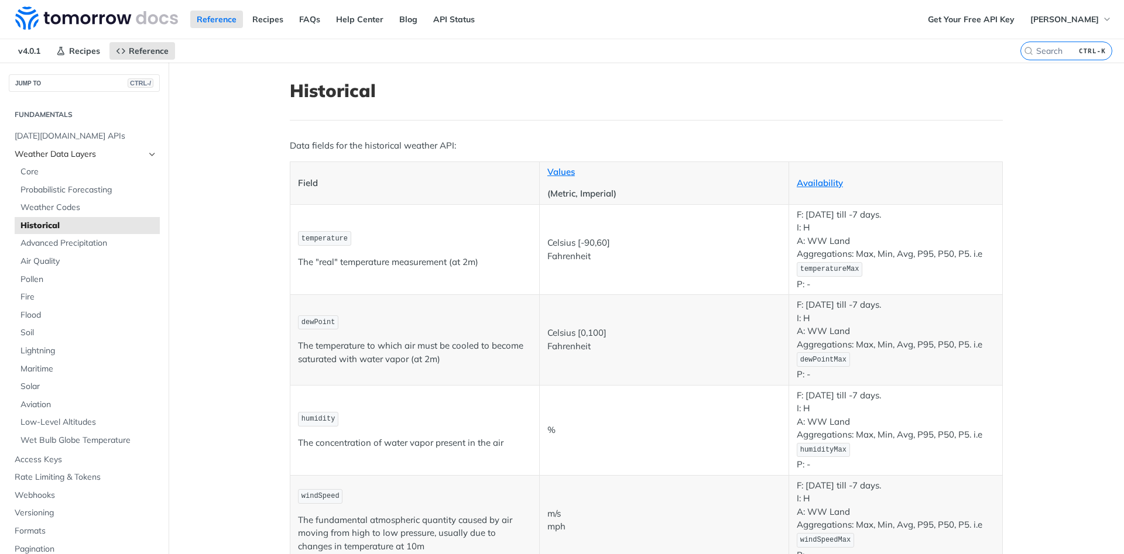
click at [152, 153] on icon "Hide subpages for Weather Data Layers" at bounding box center [152, 154] width 9 height 9
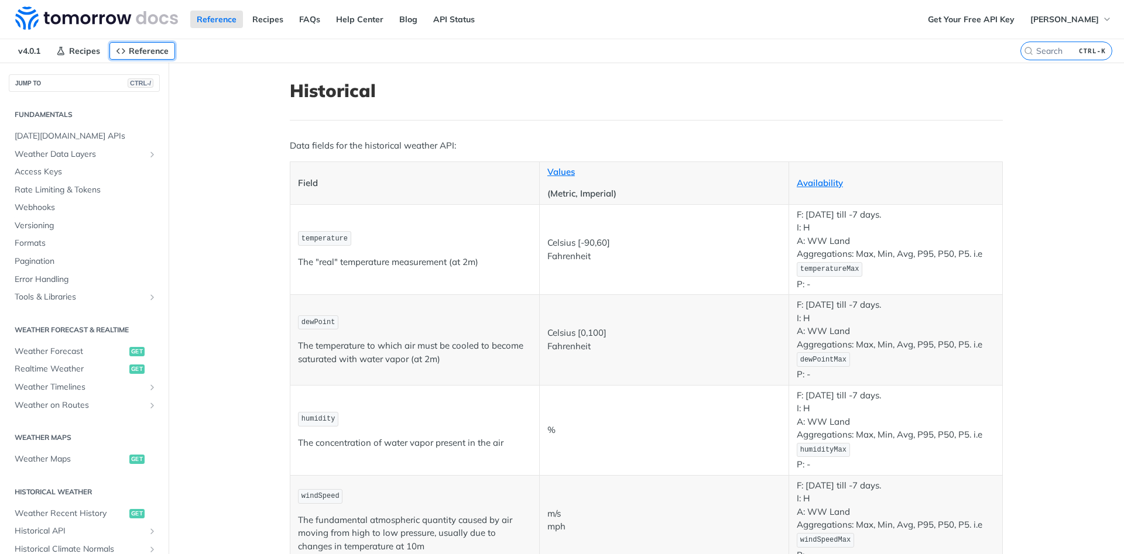
click at [165, 50] on span "Reference" at bounding box center [149, 51] width 40 height 11
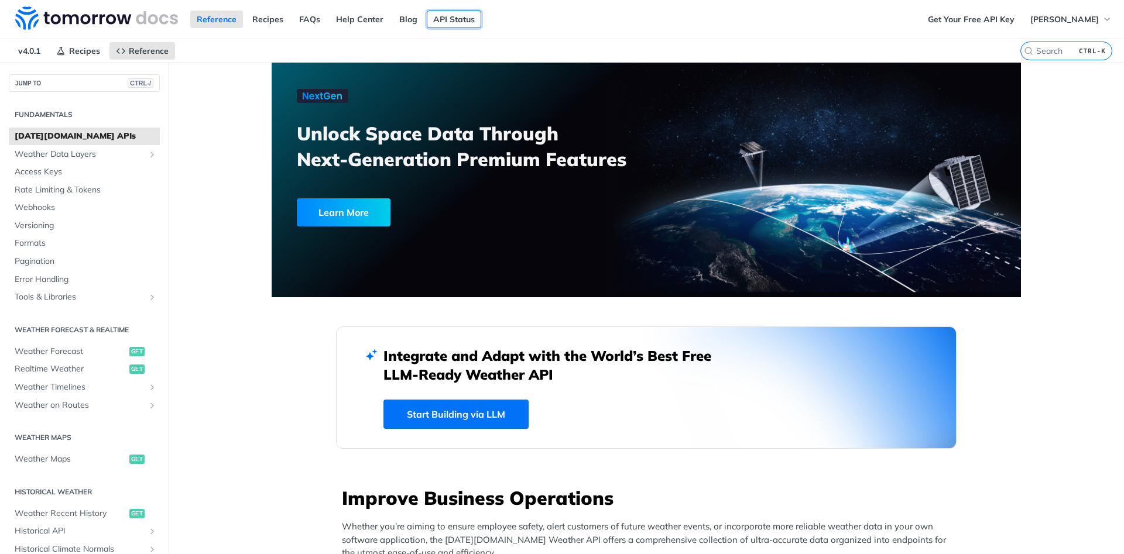
click at [441, 18] on link "API Status" at bounding box center [454, 20] width 54 height 18
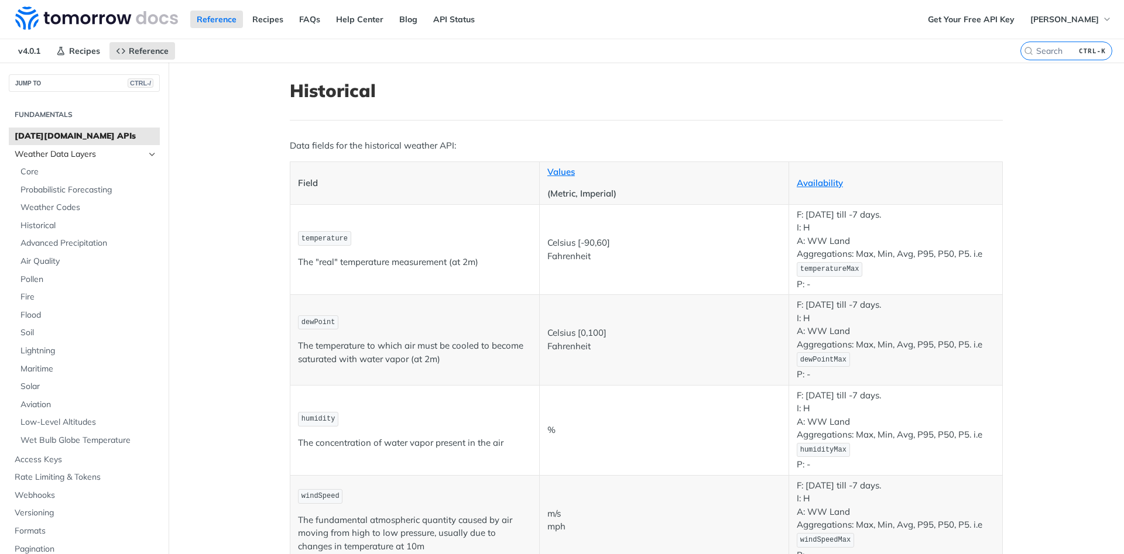
click at [100, 152] on span "Weather Data Layers" at bounding box center [80, 155] width 130 height 12
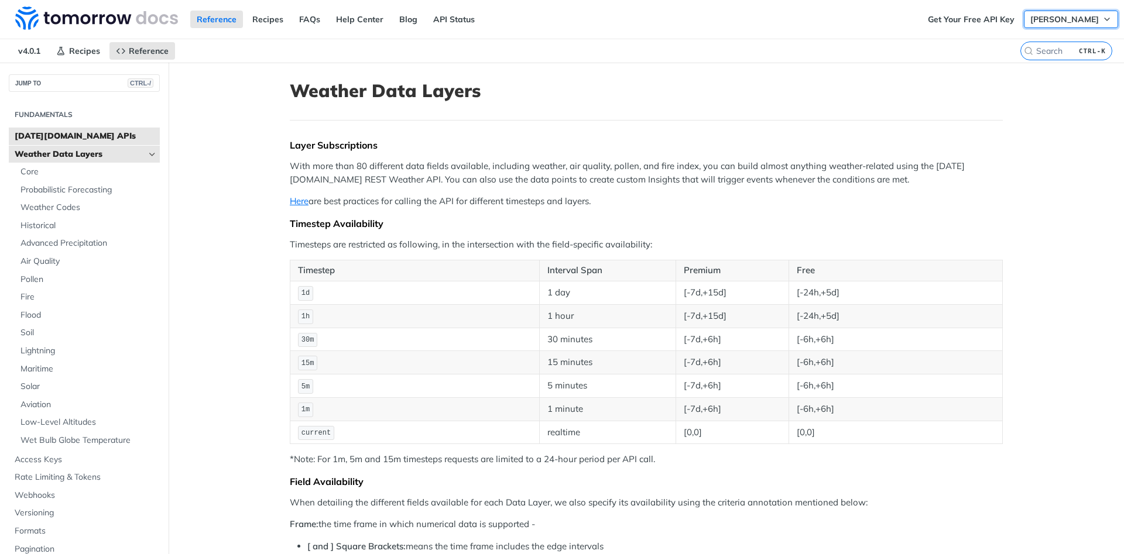
click at [1069, 12] on button "[PERSON_NAME]" at bounding box center [1071, 20] width 94 height 18
click at [831, 88] on h1 "Weather Data Layers" at bounding box center [646, 90] width 713 height 21
click at [131, 16] on img at bounding box center [96, 17] width 163 height 23
